Goal: Transaction & Acquisition: Obtain resource

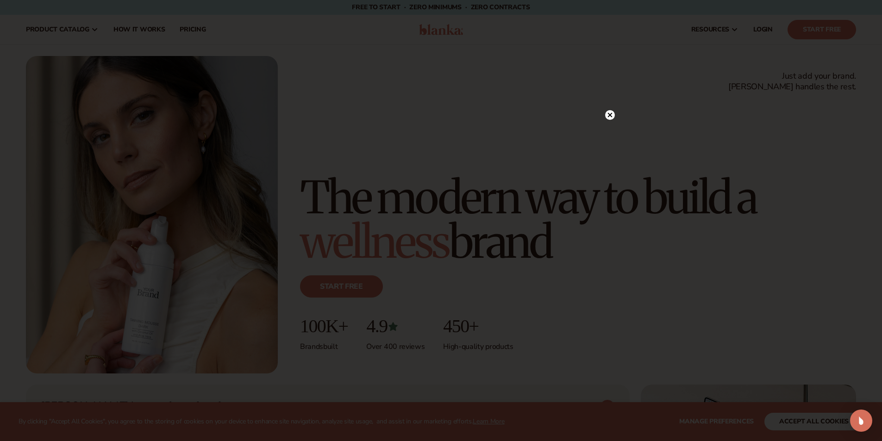
click at [601, 114] on div at bounding box center [441, 220] width 882 height 441
click at [605, 115] on circle at bounding box center [610, 115] width 10 height 10
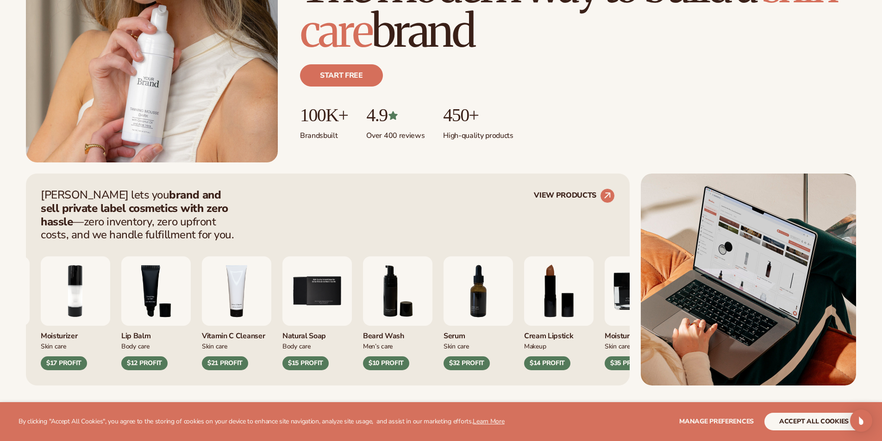
scroll to position [232, 0]
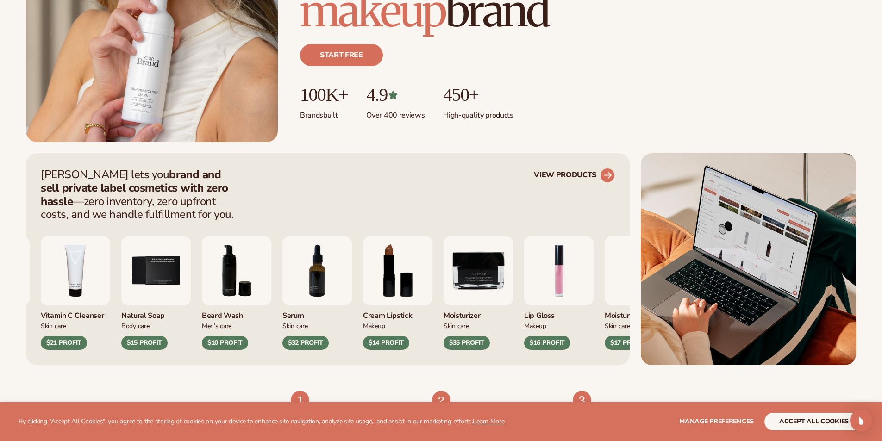
click at [585, 175] on link "VIEW PRODUCTS" at bounding box center [574, 175] width 81 height 15
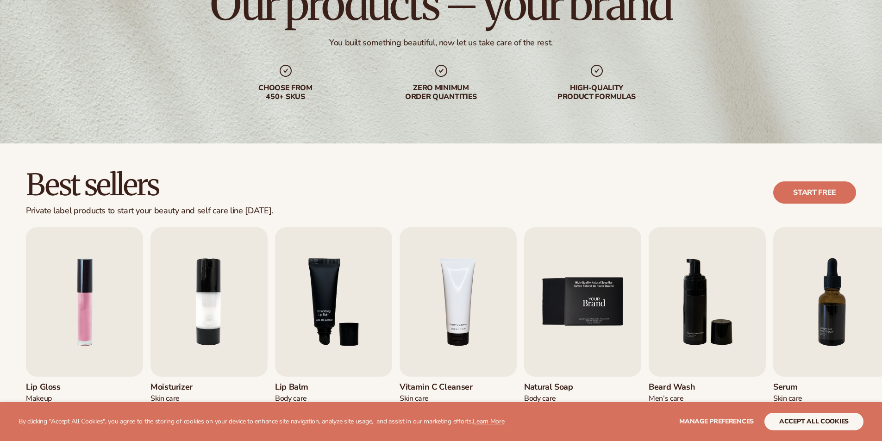
scroll to position [232, 0]
